Goal: Information Seeking & Learning: Check status

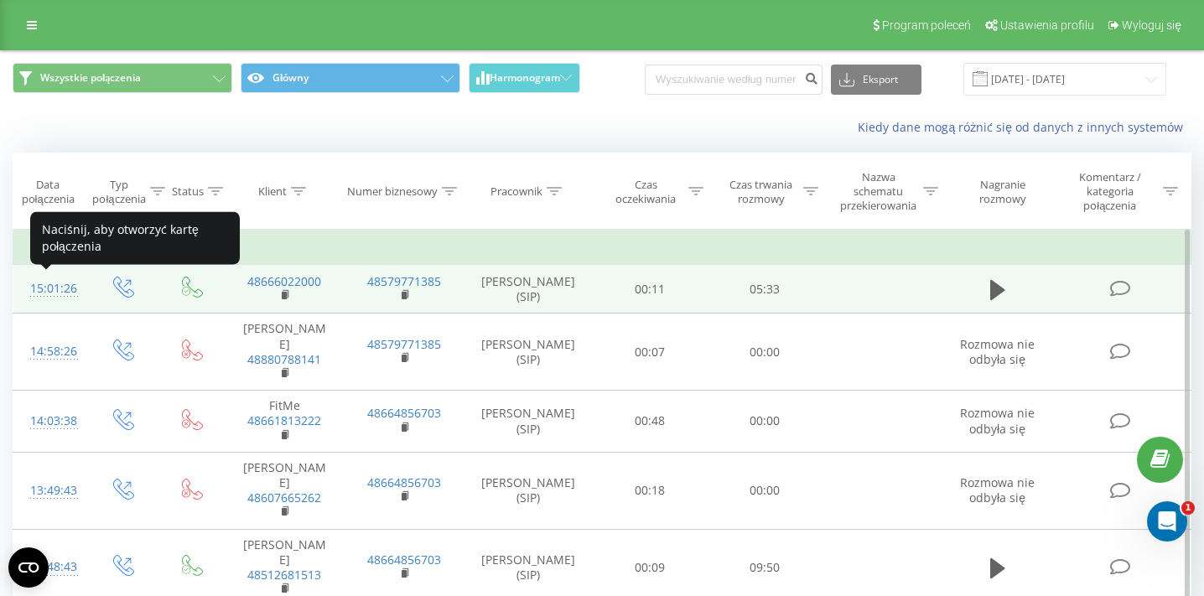
click at [49, 294] on div "15:01:26" at bounding box center [49, 289] width 39 height 33
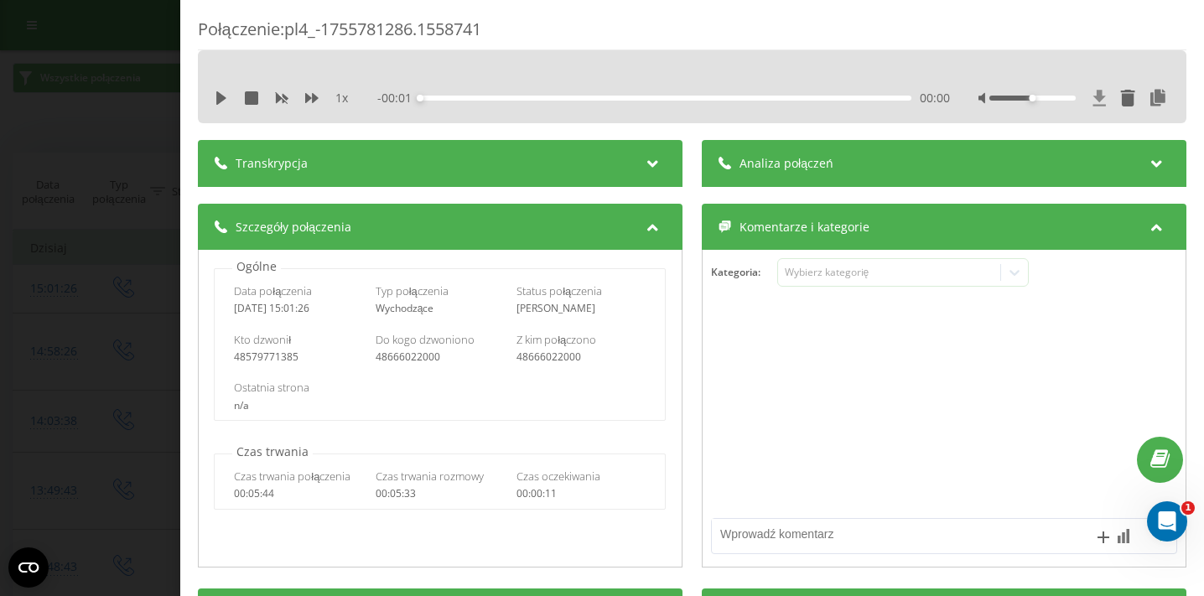
click at [1095, 96] on icon at bounding box center [1100, 98] width 13 height 16
click at [1100, 95] on icon at bounding box center [1100, 98] width 13 height 16
click at [224, 98] on icon at bounding box center [221, 97] width 10 height 13
click at [1102, 98] on icon at bounding box center [1100, 98] width 13 height 16
click at [219, 105] on div "1 x" at bounding box center [290, 98] width 151 height 17
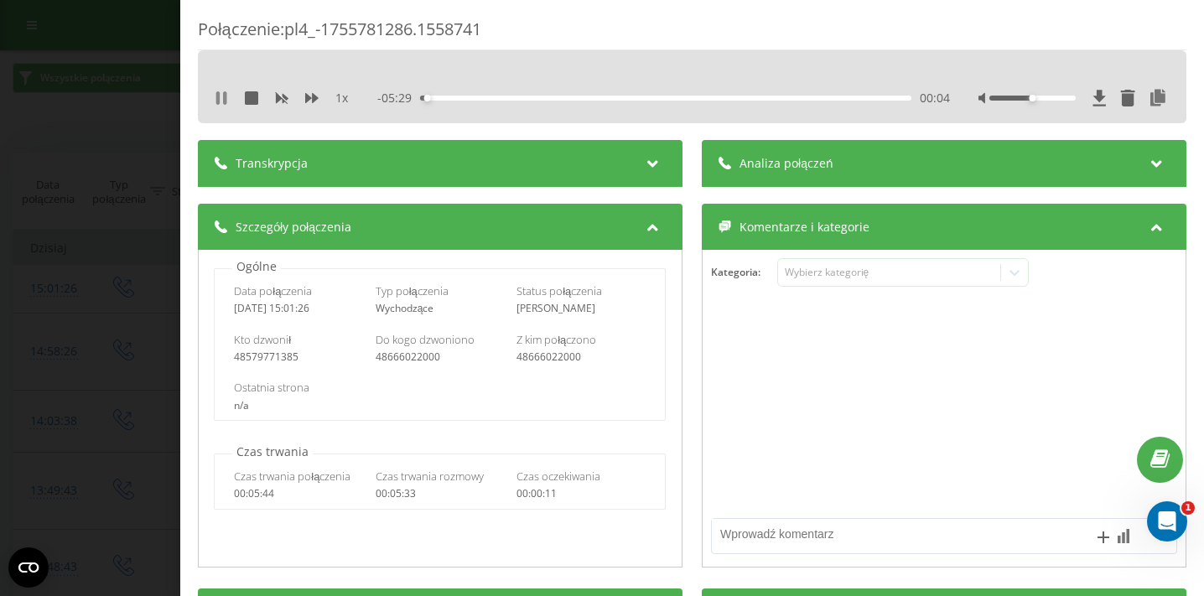
click at [223, 100] on icon at bounding box center [224, 97] width 3 height 13
click at [105, 104] on div "Połączenie : pl4_-1755781286.1558741 1 x - 05:29 00:04 00:04 Transkrypcja Aby m…" at bounding box center [602, 298] width 1204 height 596
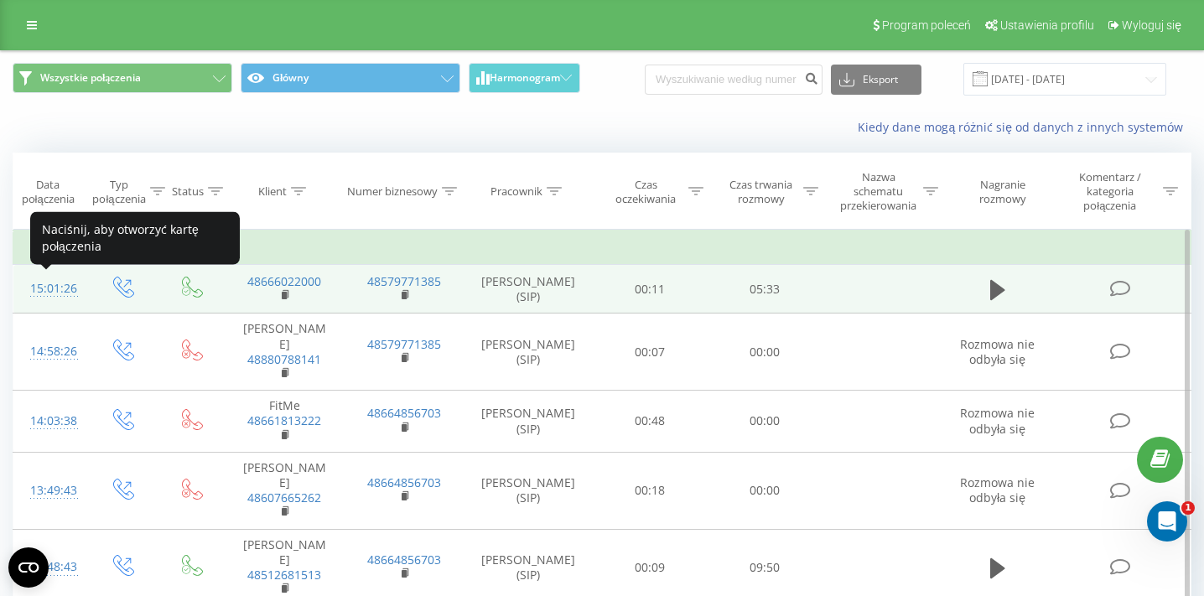
click at [59, 285] on div "15:01:26" at bounding box center [49, 289] width 39 height 33
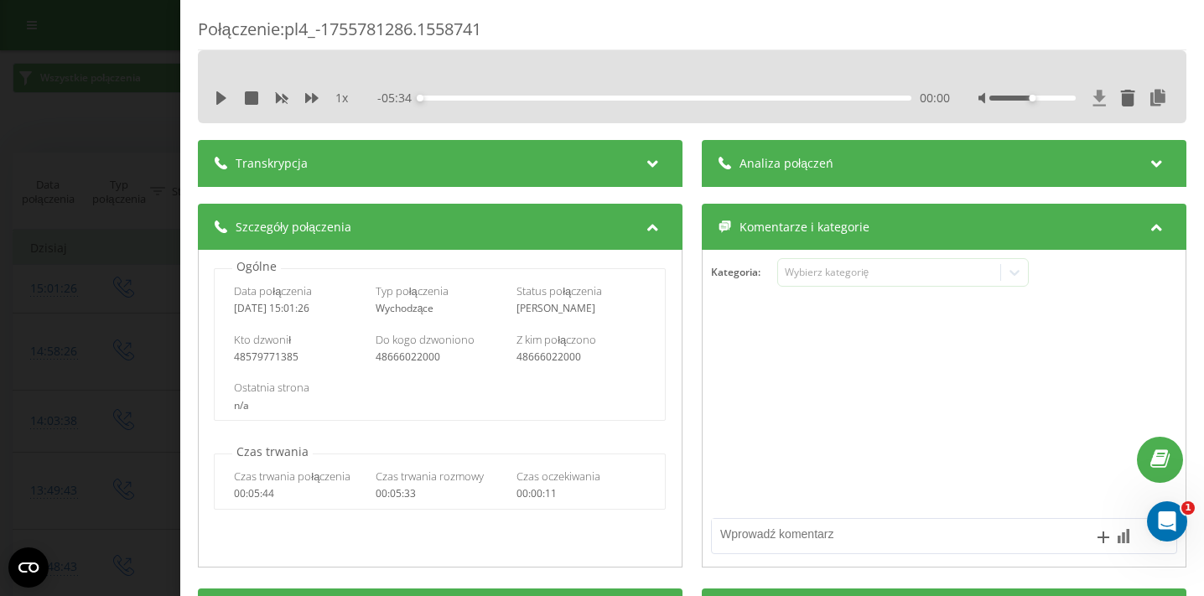
click at [1098, 102] on icon at bounding box center [1100, 98] width 14 height 17
click at [1159, 99] on icon at bounding box center [1159, 98] width 20 height 17
click at [101, 117] on div "Połączenie : pl4_-1755781286.1558741 1 x - 05:34 00:00 00:00 Transkrypcja Aby m…" at bounding box center [602, 298] width 1204 height 596
